Goal: Task Accomplishment & Management: Manage account settings

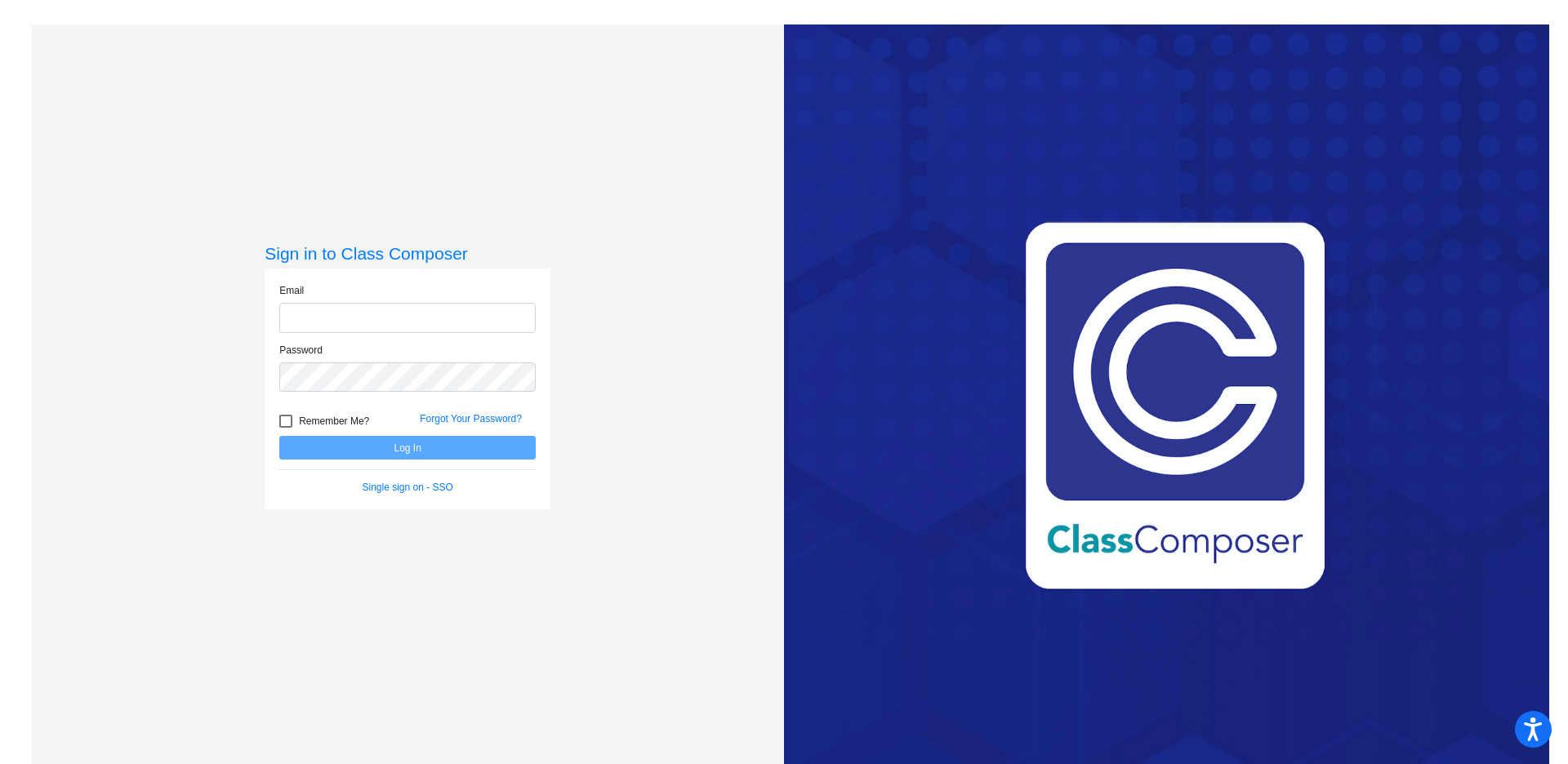
type input "[PERSON_NAME][EMAIL_ADDRESS][PERSON_NAME][DOMAIN_NAME]"
click at [391, 443] on button "Log In" at bounding box center [407, 448] width 256 height 24
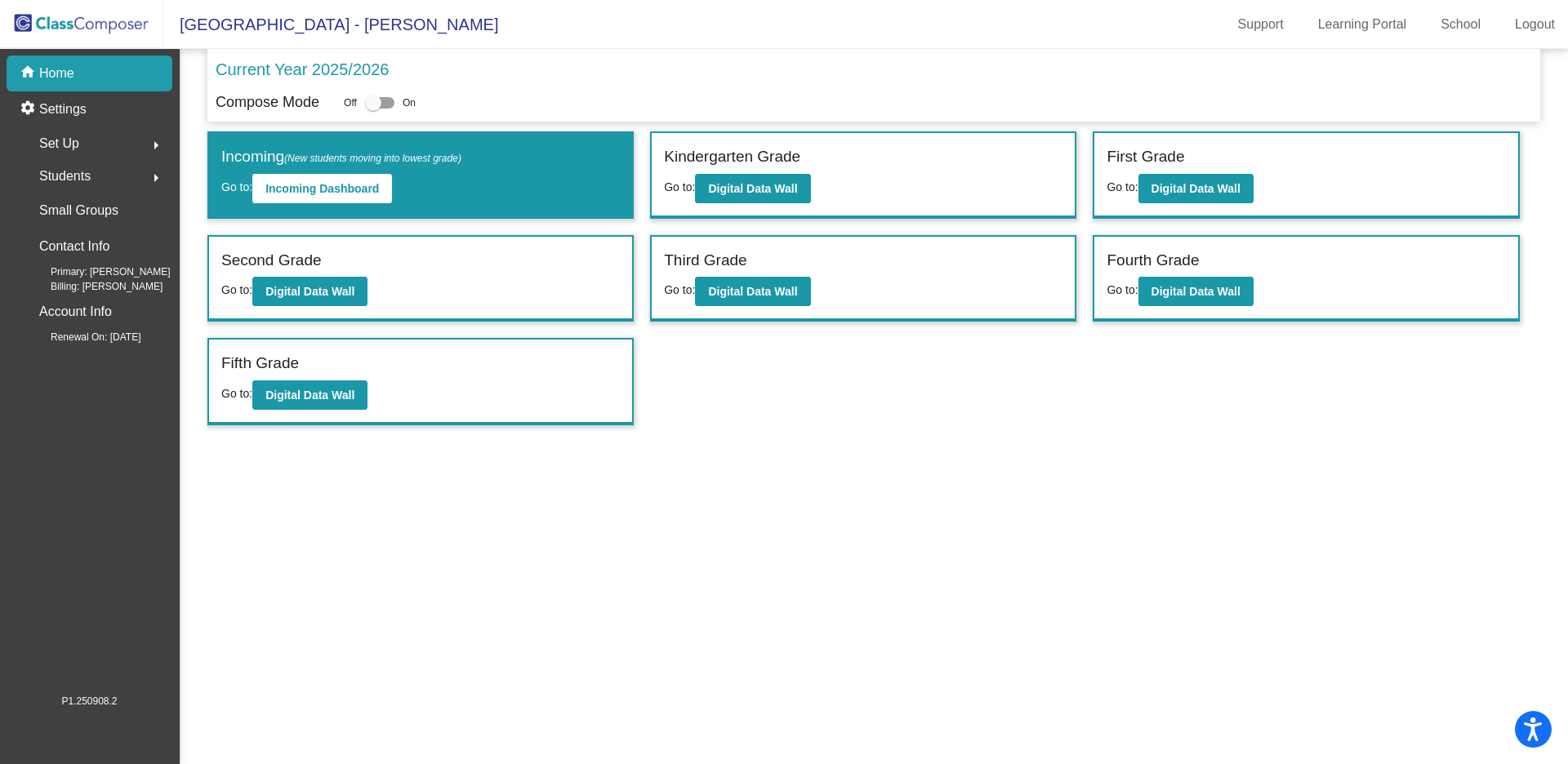
click at [108, 134] on div "Set Up arrow_right" at bounding box center [94, 143] width 156 height 32
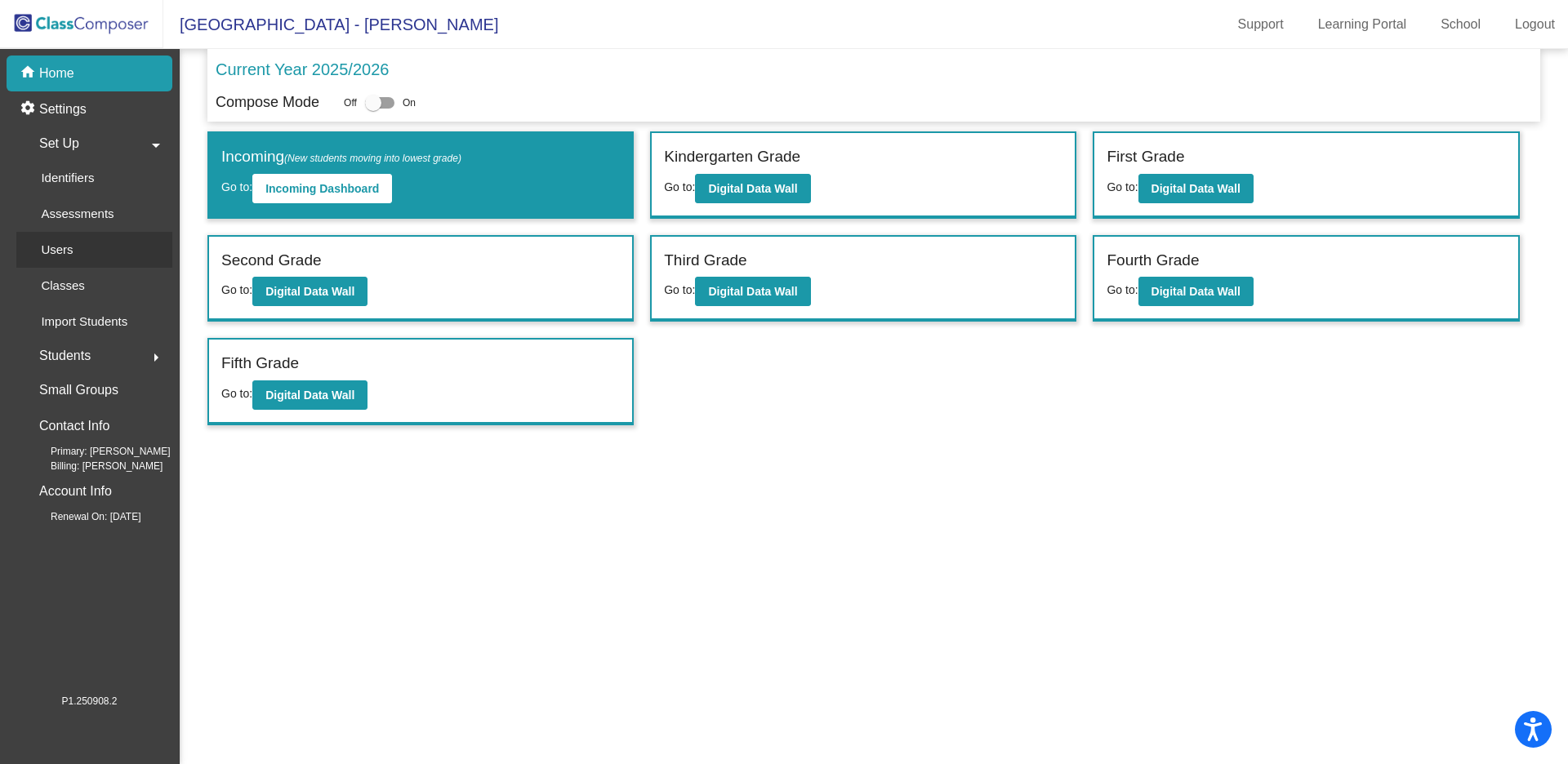
click at [67, 250] on p "Users" at bounding box center [56, 250] width 31 height 19
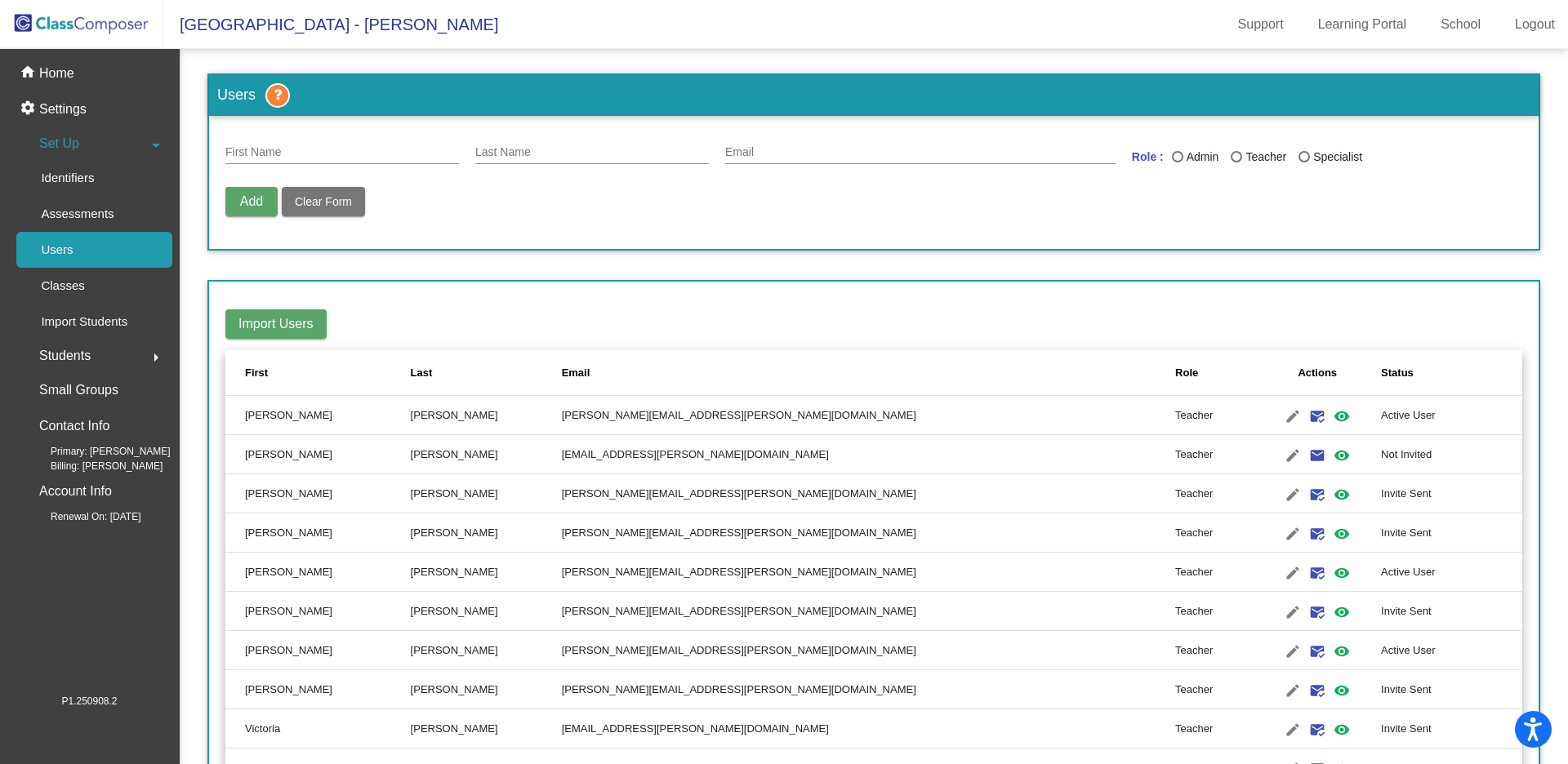
click at [302, 141] on div "First Name" at bounding box center [342, 148] width 233 height 31
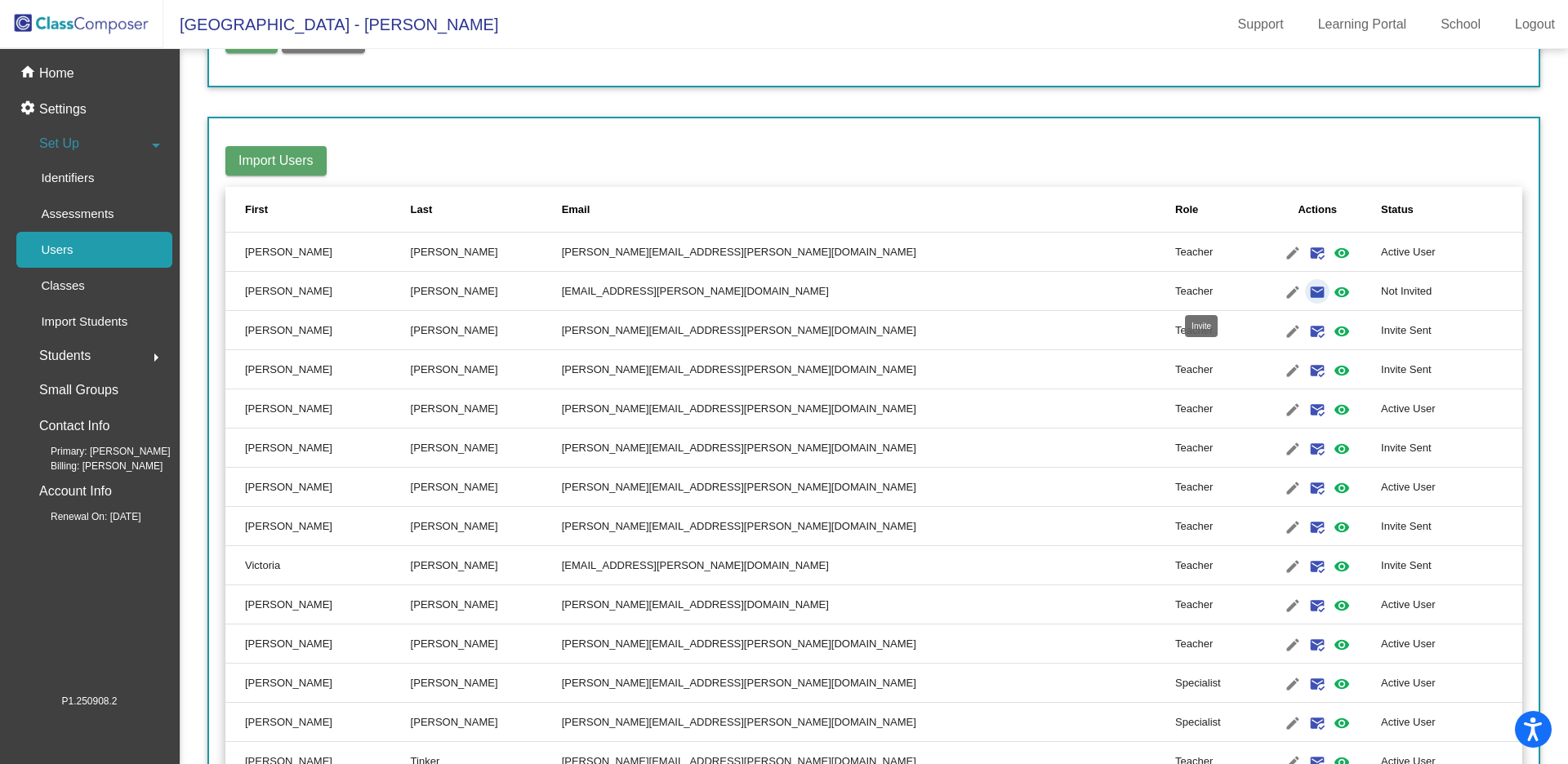
click at [1307, 289] on mat-icon "email" at bounding box center [1316, 291] width 19 height 19
